Goal: Task Accomplishment & Management: Use online tool/utility

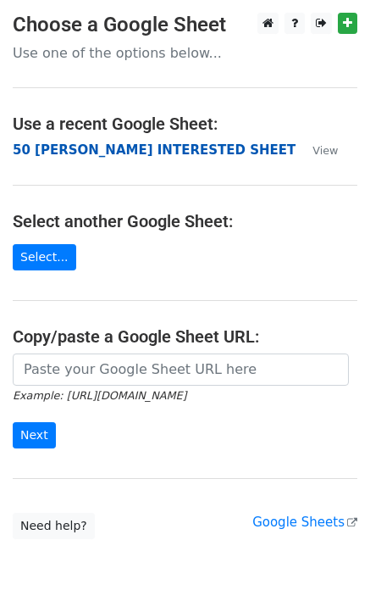
click at [154, 146] on strong "50 KEVIN INTERESTED SHEET" at bounding box center [154, 149] width 283 height 15
click at [122, 151] on strong "50 [PERSON_NAME] INTERESTED SHEET" at bounding box center [154, 149] width 283 height 15
click at [58, 152] on strong "50 [PERSON_NAME] INTERESTED SHEET" at bounding box center [154, 149] width 283 height 15
click at [104, 151] on strong "50 [PERSON_NAME] INTERESTED SHEET" at bounding box center [154, 149] width 283 height 15
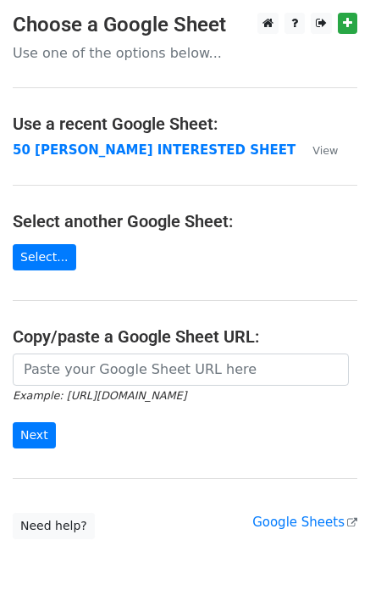
click at [131, 159] on td "50 [PERSON_NAME] INTERESTED SHEET" at bounding box center [154, 150] width 283 height 19
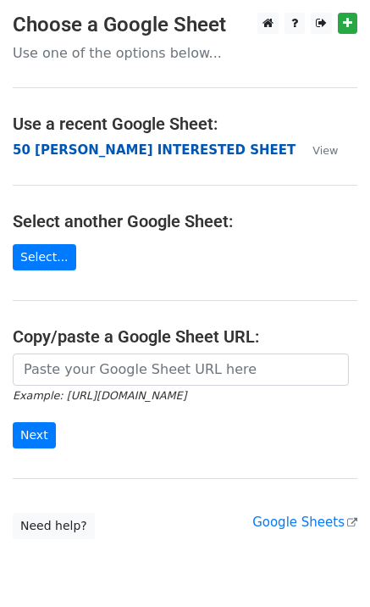
click at [132, 158] on strong "50 [PERSON_NAME] INTERESTED SHEET" at bounding box center [154, 149] width 283 height 15
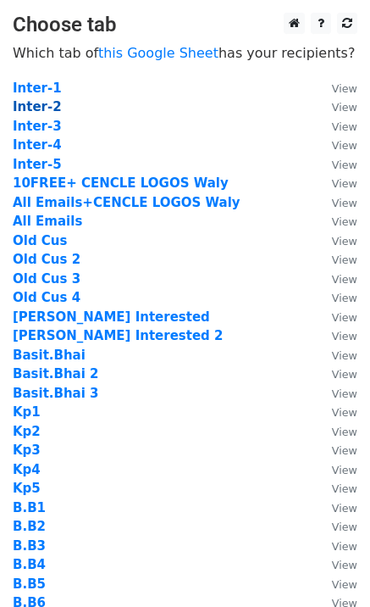
click at [33, 109] on strong "Inter-2" at bounding box center [37, 106] width 49 height 15
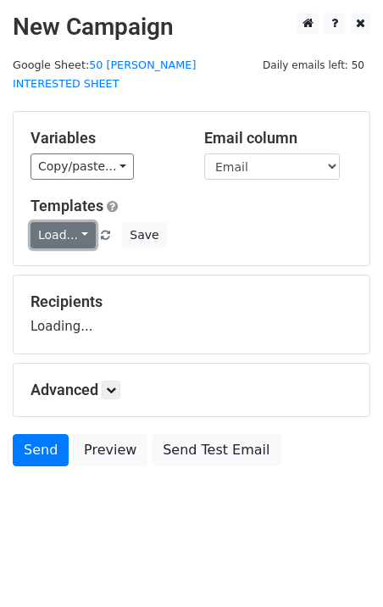
click at [70, 226] on link "Load..." at bounding box center [63, 235] width 65 height 26
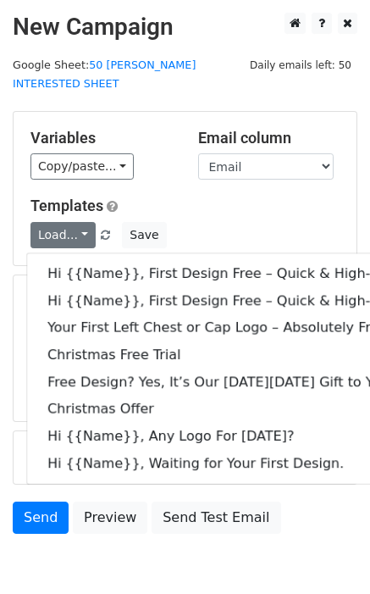
click at [164, 129] on h5 "Variables" at bounding box center [102, 138] width 142 height 19
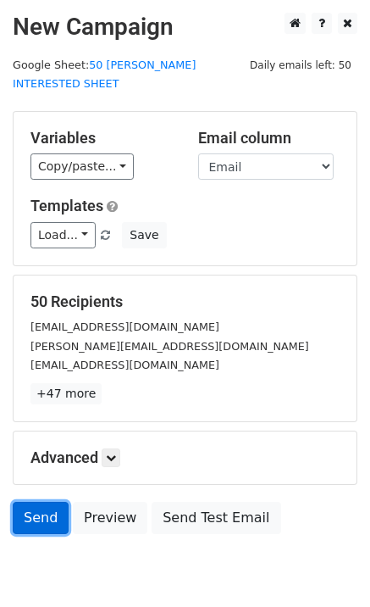
click at [45, 502] on link "Send" at bounding box center [41, 518] width 56 height 32
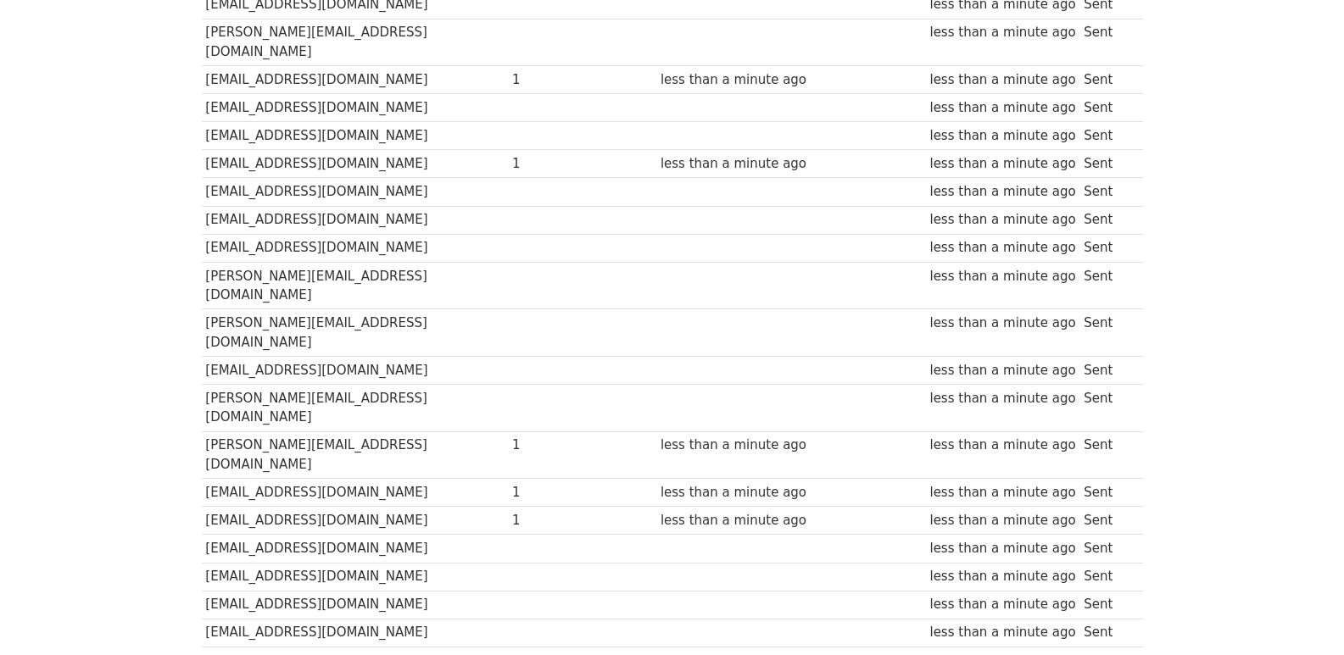
scroll to position [1180, 0]
